Goal: Find specific page/section: Find specific page/section

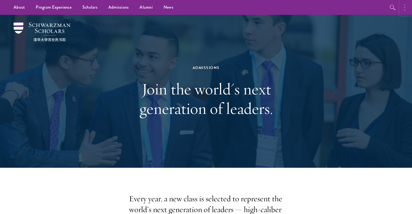
click at [402, 7] on button "button" at bounding box center [406, 7] width 12 height 15
click at [344, 11] on button "button" at bounding box center [348, 7] width 12 height 15
click at [403, 9] on button "button" at bounding box center [406, 7] width 12 height 15
